Goal: Find specific page/section: Find specific page/section

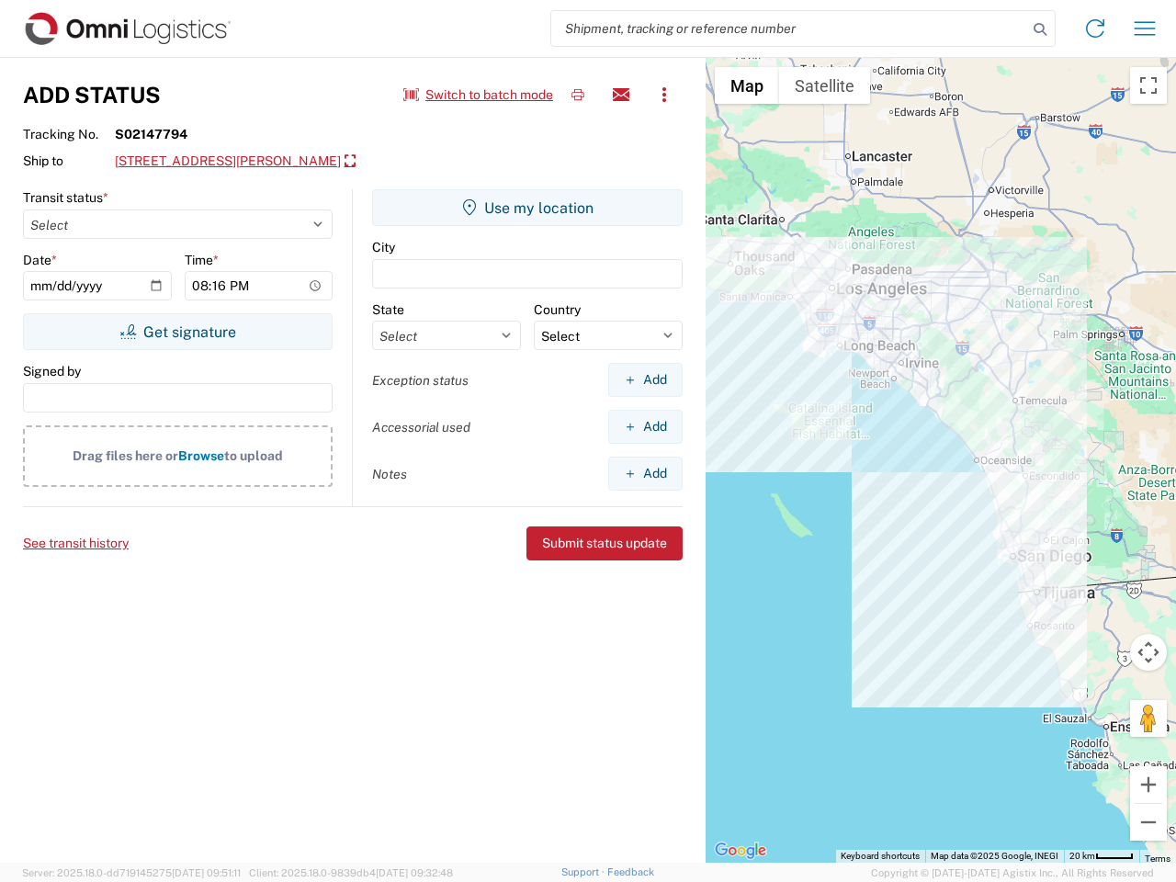
click at [789, 28] on input "search" at bounding box center [789, 28] width 476 height 35
click at [1040, 29] on icon at bounding box center [1040, 30] width 26 height 26
click at [1095, 28] on icon at bounding box center [1095, 28] width 29 height 29
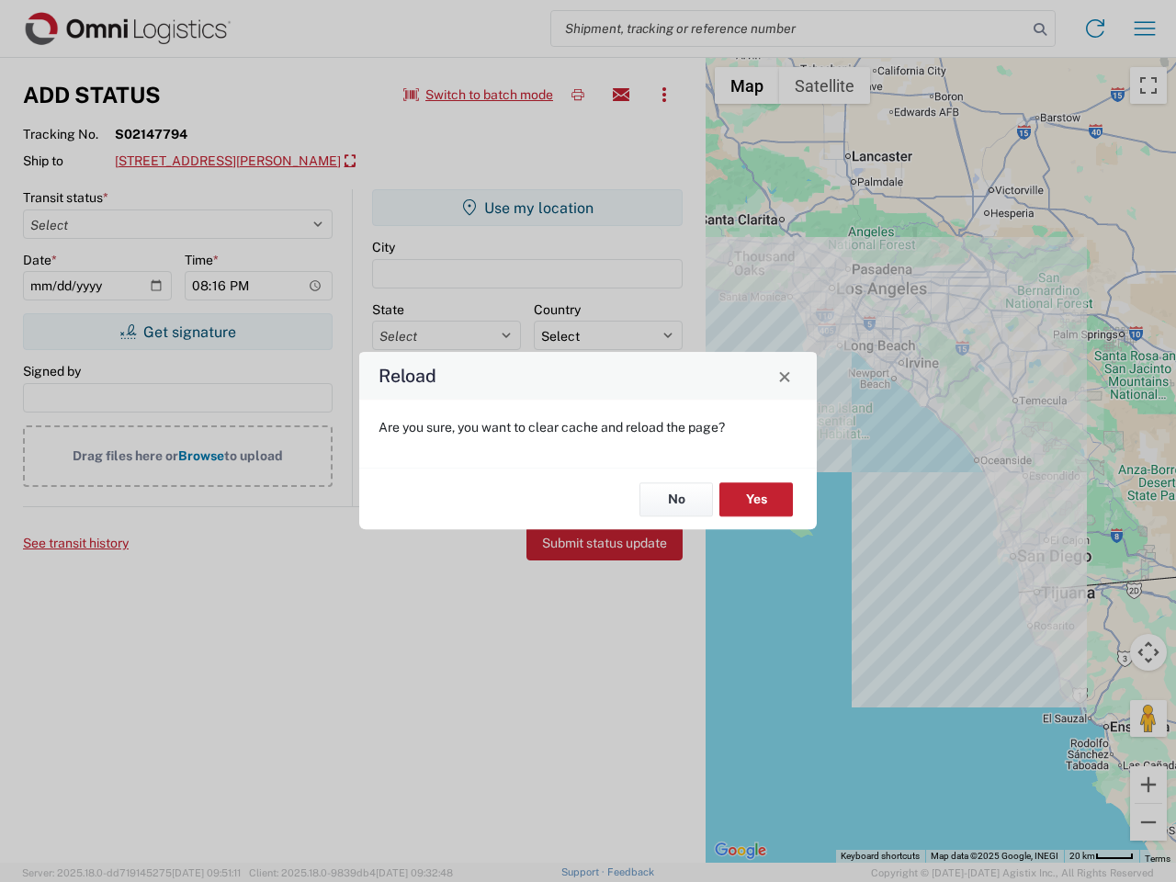
click at [1145, 28] on div "Reload Are you sure, you want to clear cache and reload the page? No Yes" at bounding box center [588, 441] width 1176 height 882
click at [479, 95] on div "Reload Are you sure, you want to clear cache and reload the page? No Yes" at bounding box center [588, 441] width 1176 height 882
click at [578, 95] on div "Reload Are you sure, you want to clear cache and reload the page? No Yes" at bounding box center [588, 441] width 1176 height 882
click at [621, 95] on div "Reload Are you sure, you want to clear cache and reload the page? No Yes" at bounding box center [588, 441] width 1176 height 882
click at [664, 95] on div "Reload Are you sure, you want to clear cache and reload the page? No Yes" at bounding box center [588, 441] width 1176 height 882
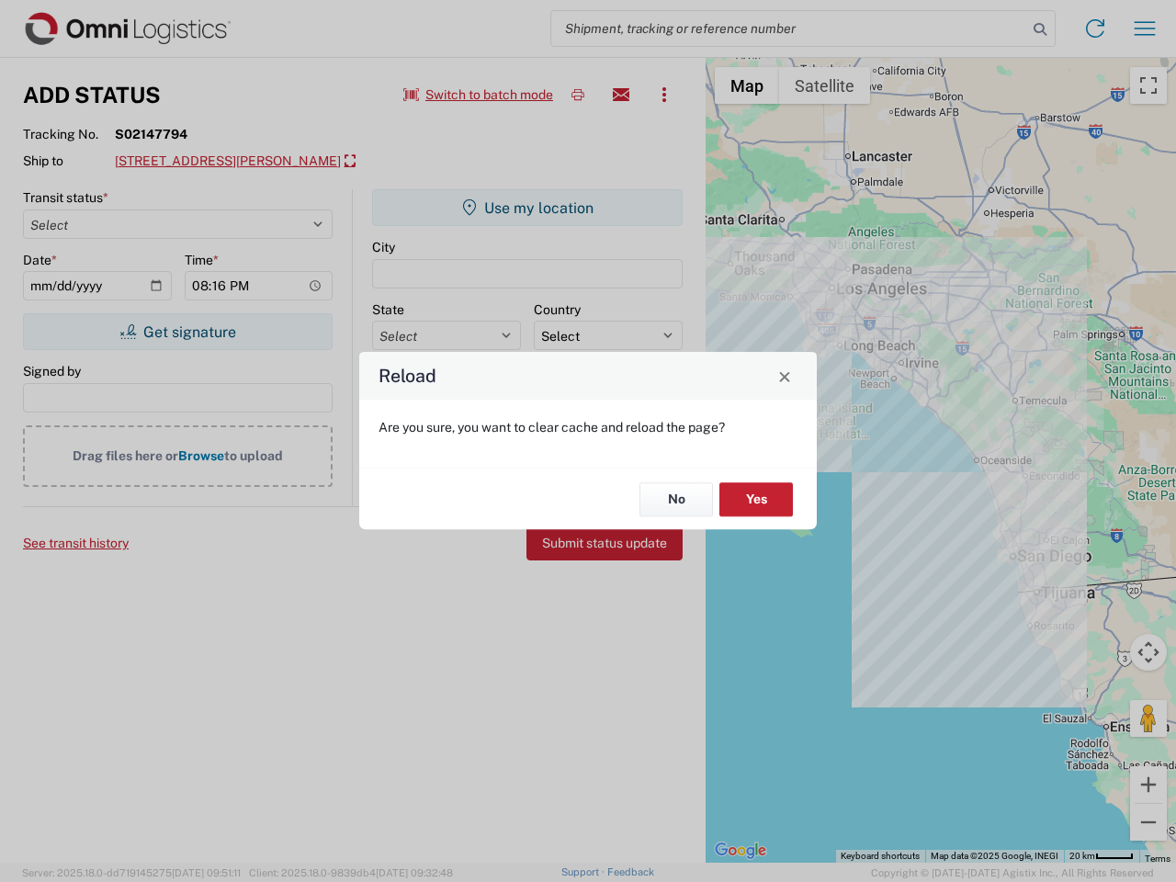
click at [274, 162] on div "Reload Are you sure, you want to clear cache and reload the page? No Yes" at bounding box center [588, 441] width 1176 height 882
click at [177, 332] on div "Reload Are you sure, you want to clear cache and reload the page? No Yes" at bounding box center [588, 441] width 1176 height 882
